Goal: Transaction & Acquisition: Download file/media

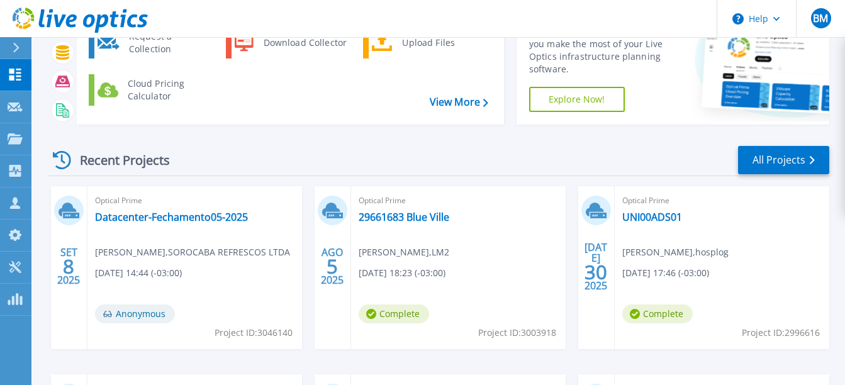
scroll to position [90, 0]
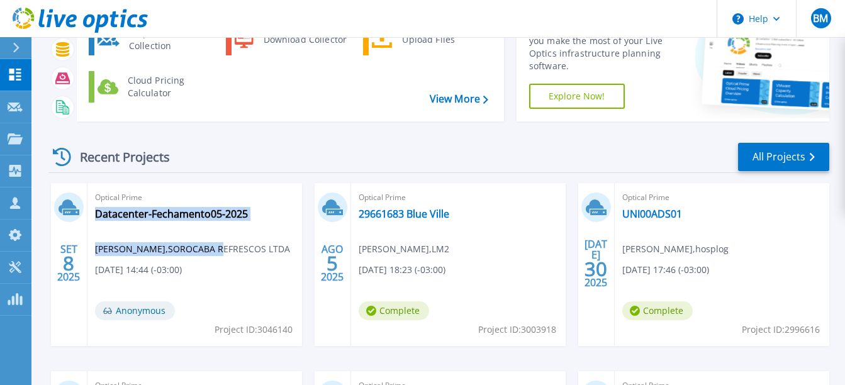
drag, startPoint x: 284, startPoint y: 250, endPoint x: 211, endPoint y: 244, distance: 72.5
click at [211, 244] on div "Optical Prime Datacenter-Fechamento05-2025 Daniel Oliveira , SOROCABA REFRESCOS…" at bounding box center [194, 264] width 214 height 163
click at [206, 246] on span "Daniel Oliveira , SOROCABA REFRESCOS LTDA" at bounding box center [192, 249] width 195 height 14
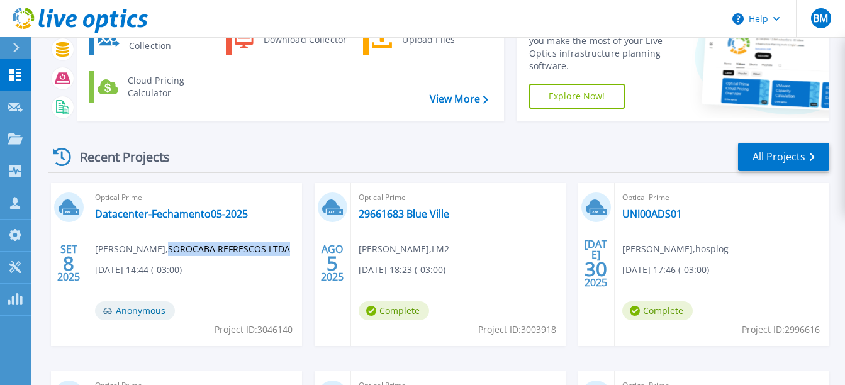
drag, startPoint x: 161, startPoint y: 249, endPoint x: 279, endPoint y: 252, distance: 117.6
click at [279, 252] on span "Daniel Oliveira , SOROCABA REFRESCOS LTDA" at bounding box center [192, 249] width 195 height 14
copy span "SOROCABA REFRESCOS LTDA"
click at [162, 218] on link "Datacenter-Fechamento05-2025" at bounding box center [171, 214] width 153 height 13
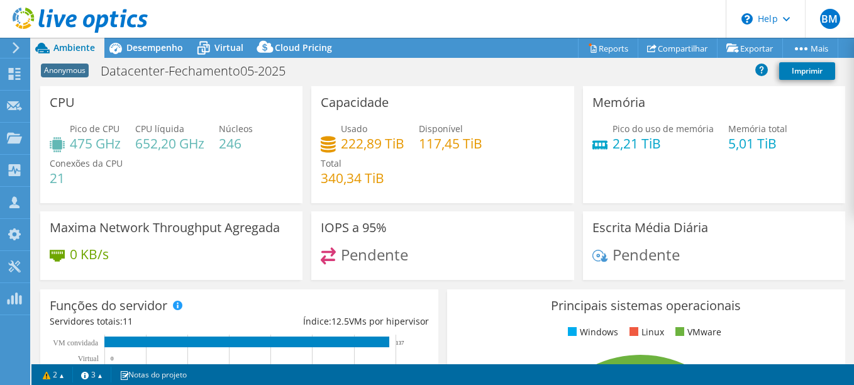
select select "USD"
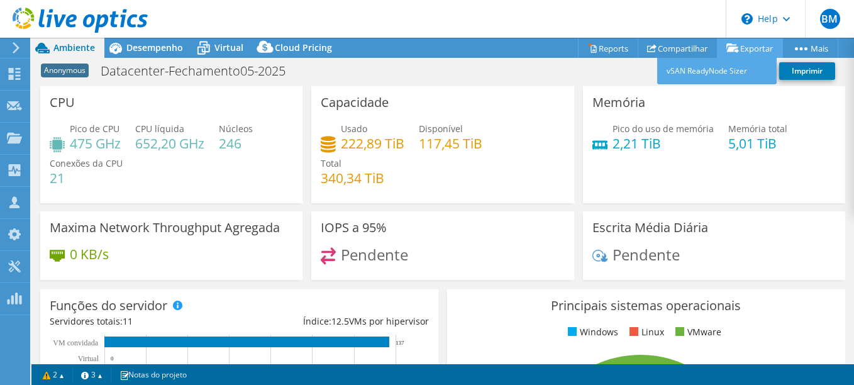
click at [741, 45] on link "Exportar" at bounding box center [750, 47] width 66 height 19
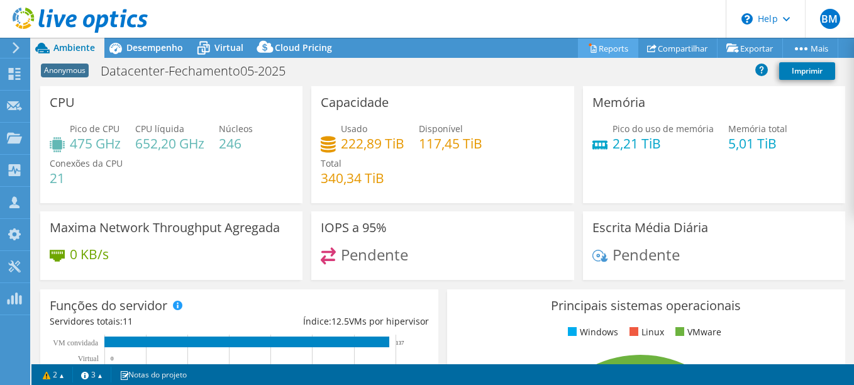
click at [611, 52] on link "Reports" at bounding box center [608, 47] width 60 height 19
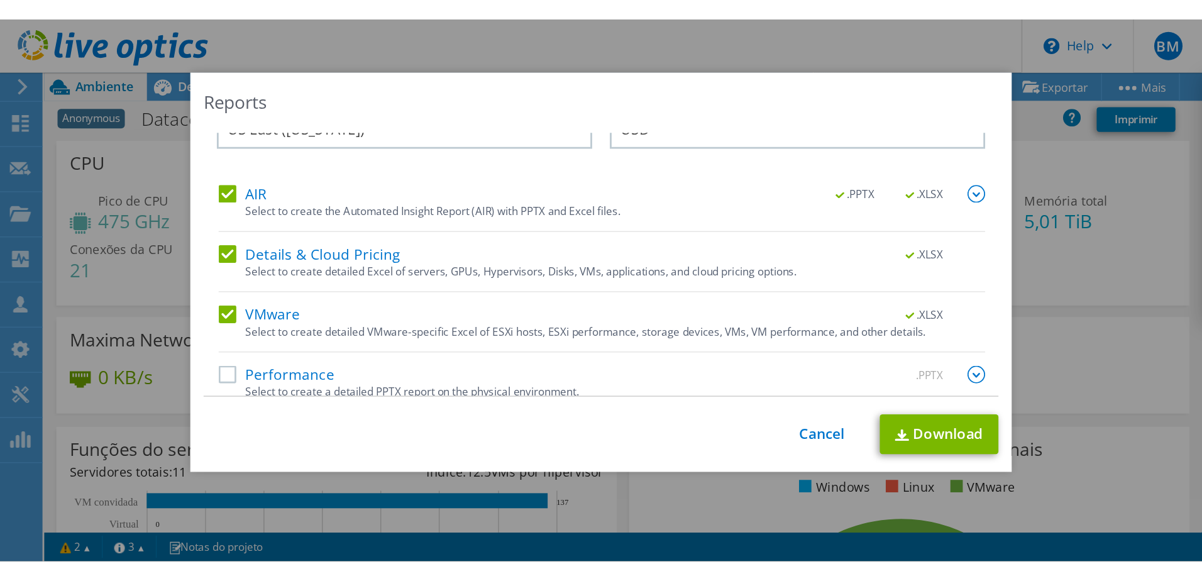
scroll to position [43, 0]
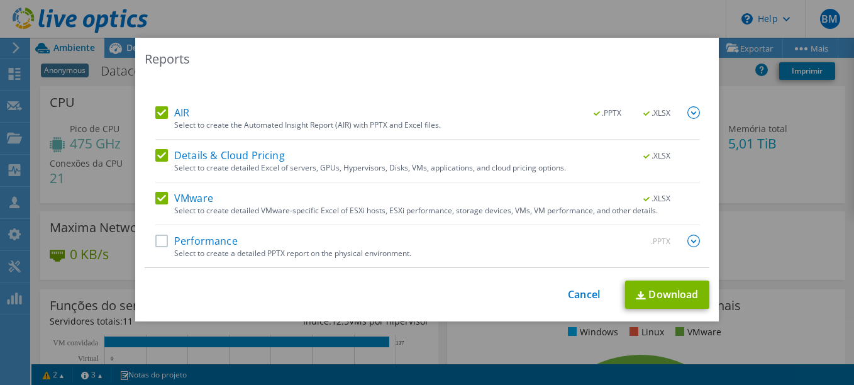
click at [193, 243] on label "Performance" at bounding box center [196, 241] width 82 height 13
click at [0, 0] on input "Performance" at bounding box center [0, 0] width 0 height 0
click at [656, 286] on link "Download" at bounding box center [667, 294] width 84 height 28
click at [91, 267] on div "Reports Select Region for Cloud Pricing Asia Pacific ([GEOGRAPHIC_DATA]) [GEOGR…" at bounding box center [427, 192] width 854 height 309
